Goal: Navigation & Orientation: Understand site structure

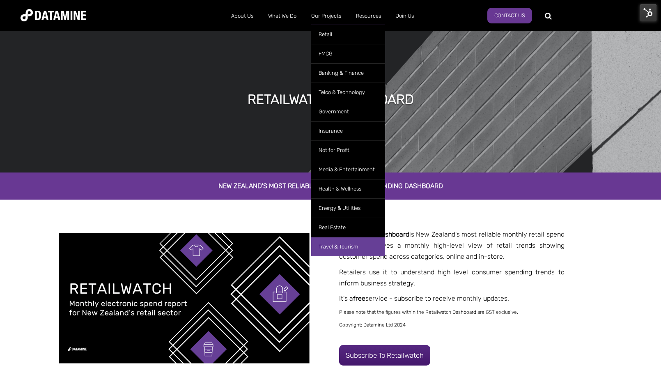
click at [344, 245] on link "Travel & Tourism" at bounding box center [348, 246] width 74 height 19
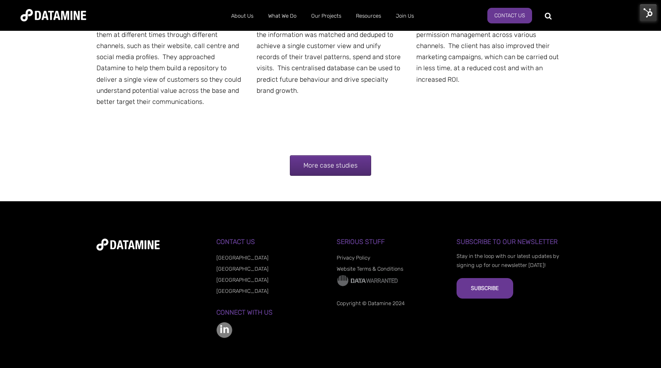
scroll to position [1766, 0]
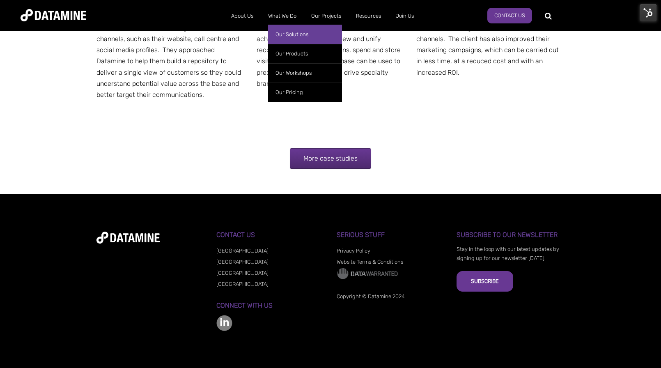
click at [297, 34] on link "Our Solutions" at bounding box center [305, 34] width 74 height 19
